Goal: Information Seeking & Learning: Check status

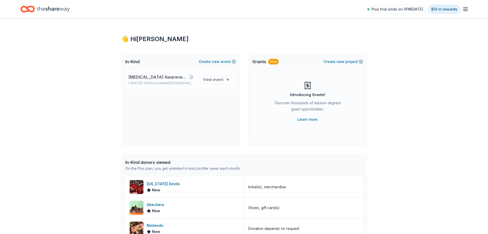
click at [154, 74] on span "[MEDICAL_DATA] Awareness Raffle" at bounding box center [157, 77] width 59 height 6
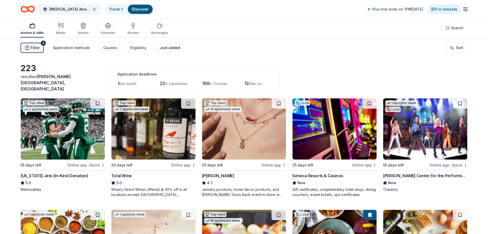
click at [166, 46] on div "Just added" at bounding box center [170, 48] width 21 height 6
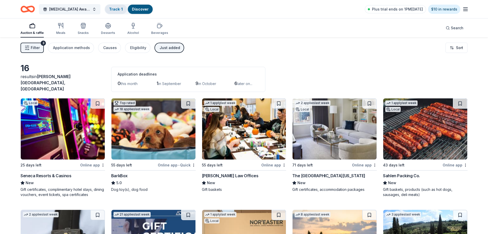
click at [112, 8] on link "Track · 1" at bounding box center [116, 9] width 14 height 4
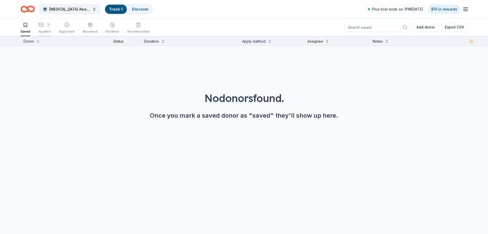
click at [45, 26] on div "1" at bounding box center [44, 24] width 12 height 5
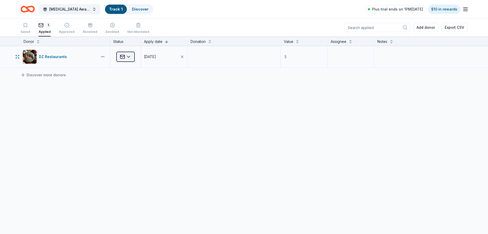
click at [128, 56] on html "[MEDICAL_DATA] Awareness Raffle Track · 1 Discover Plus trial ends on 1PM[DATE]…" at bounding box center [244, 117] width 488 height 234
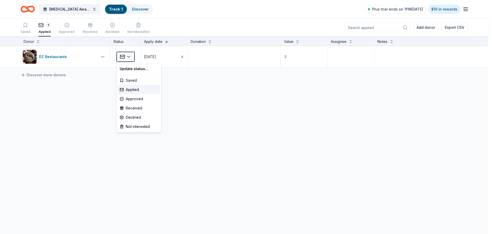
click at [316, 116] on html "[MEDICAL_DATA] Awareness Raffle Track · 1 Discover Plus trial ends on 1PM[DATE]…" at bounding box center [246, 117] width 492 height 234
